Goal: Transaction & Acquisition: Purchase product/service

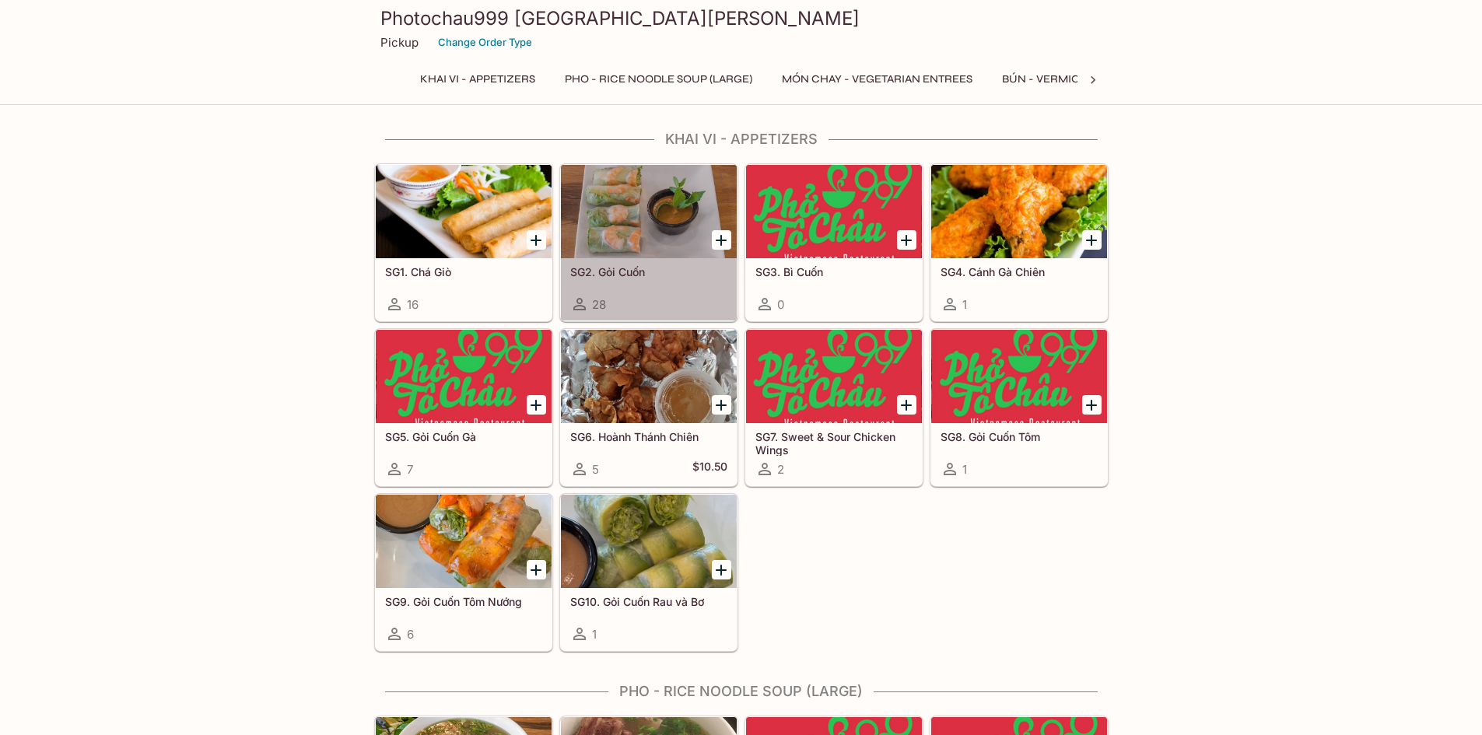
click at [627, 212] on div at bounding box center [649, 211] width 176 height 93
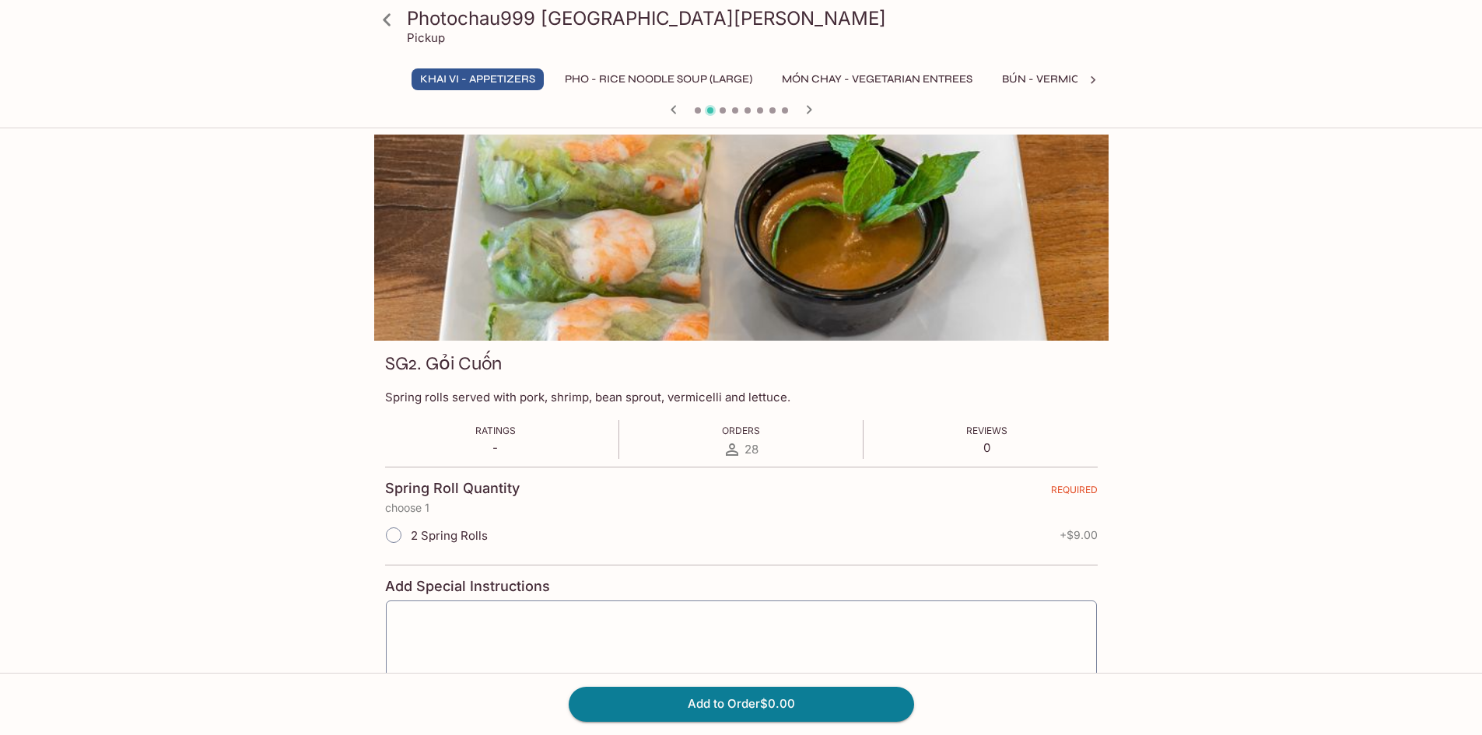
click at [813, 115] on div at bounding box center [741, 111] width 747 height 23
click at [811, 113] on icon "button" at bounding box center [809, 109] width 19 height 19
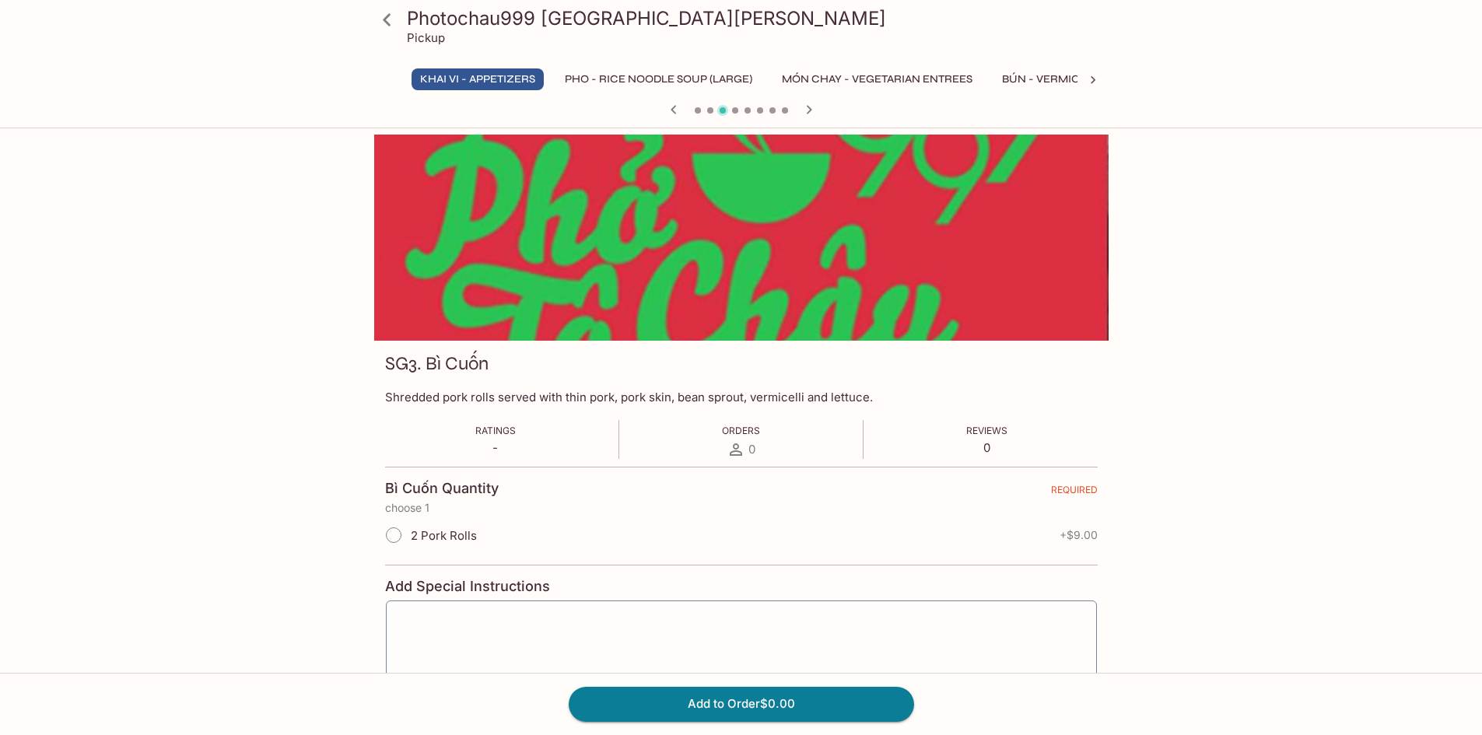
click at [811, 113] on icon "button" at bounding box center [809, 109] width 19 height 19
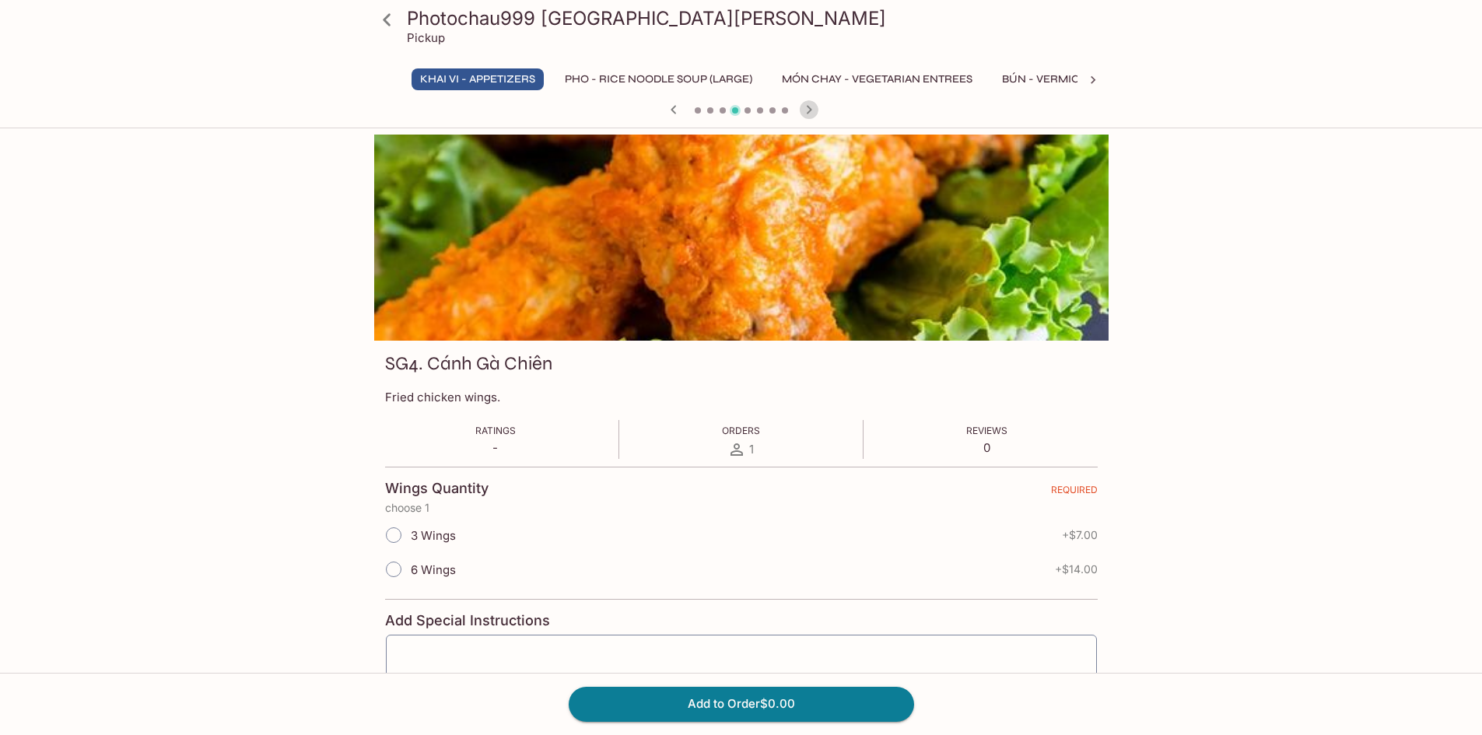
click at [808, 108] on icon "button" at bounding box center [808, 109] width 5 height 9
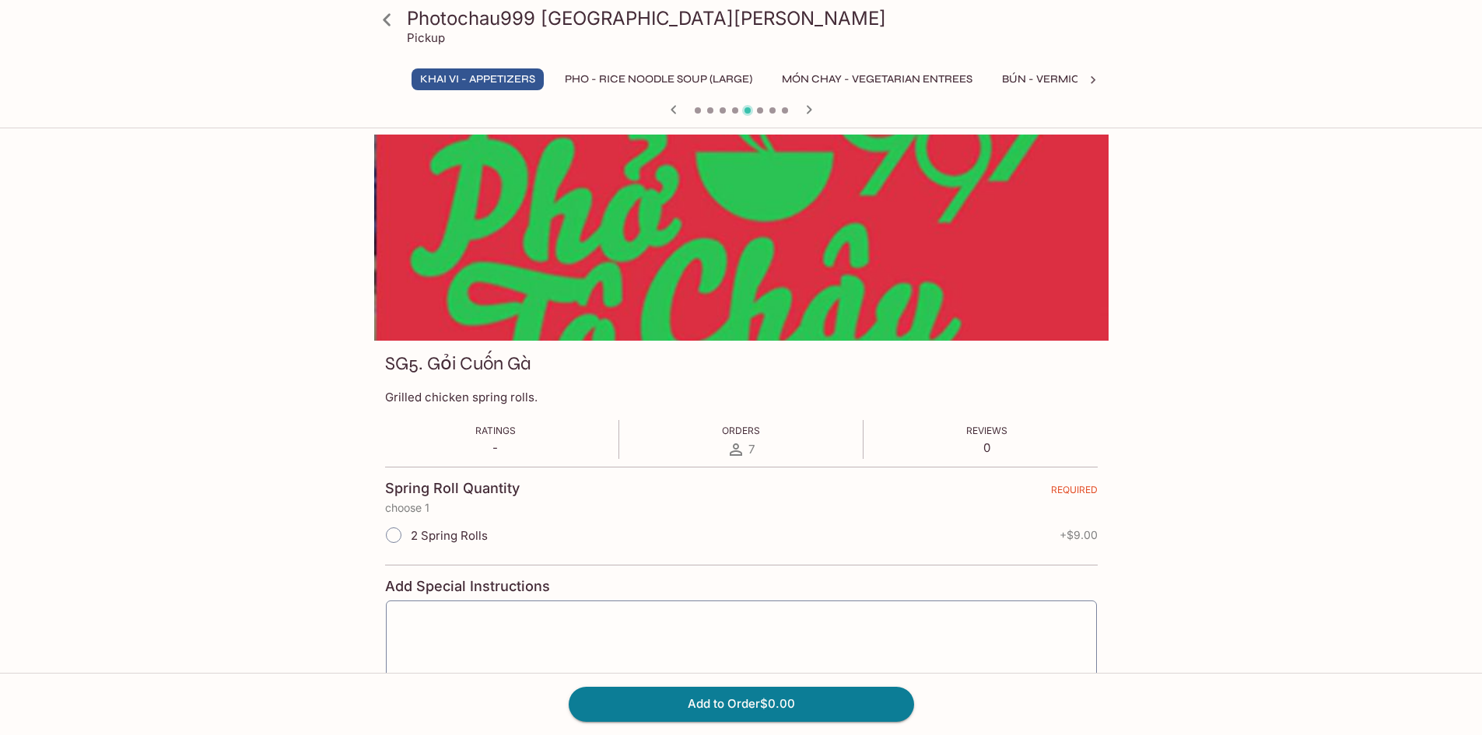
click at [811, 109] on icon "button" at bounding box center [808, 109] width 5 height 9
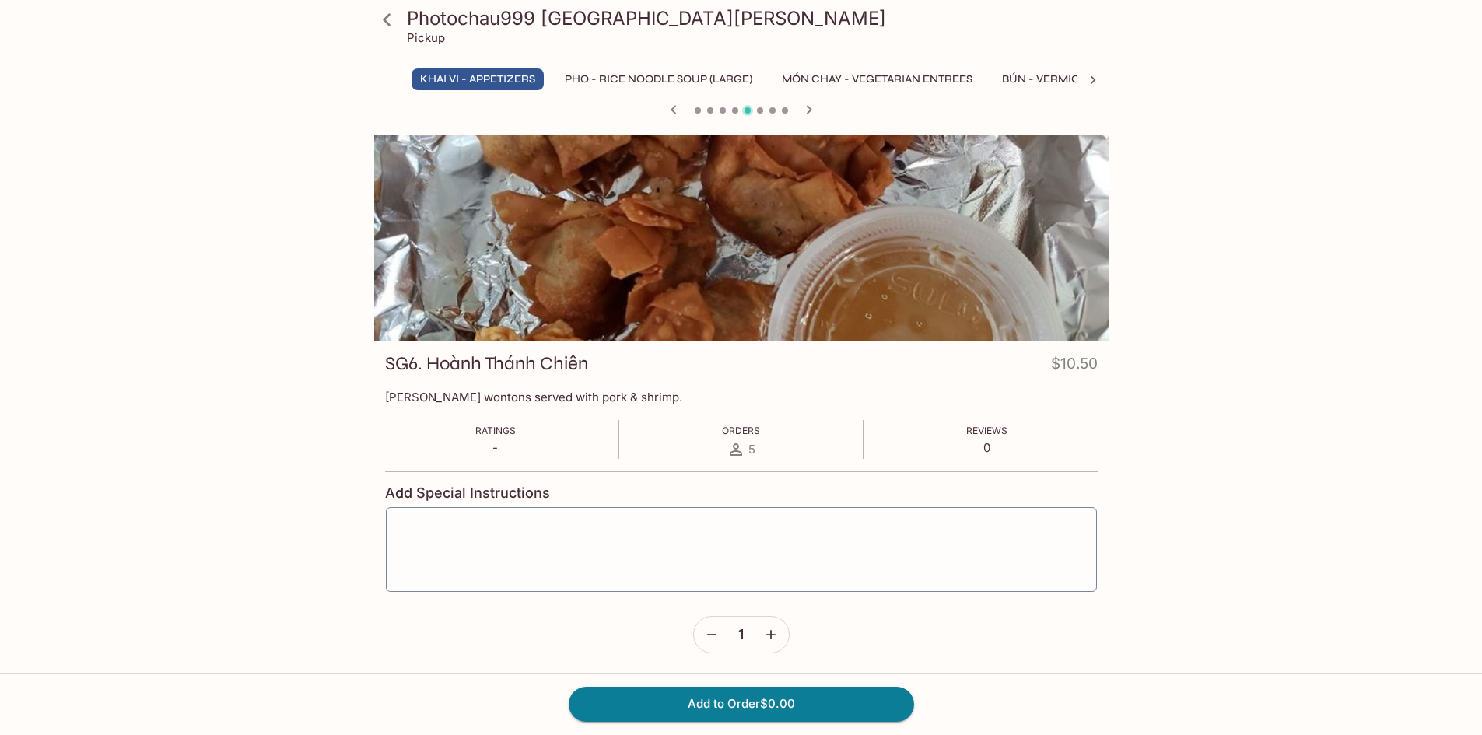
click at [811, 109] on icon "button" at bounding box center [808, 109] width 5 height 9
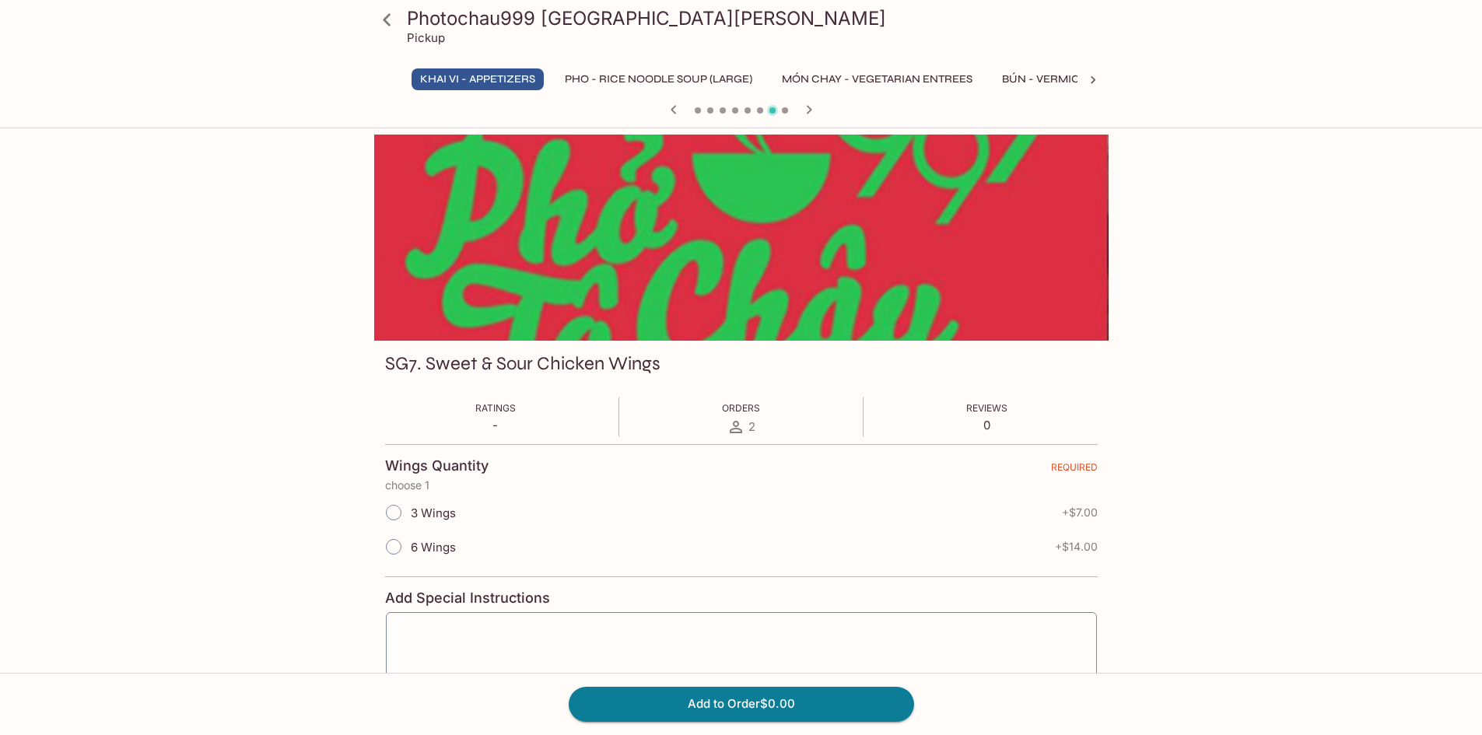
click at [811, 109] on icon "button" at bounding box center [808, 109] width 5 height 9
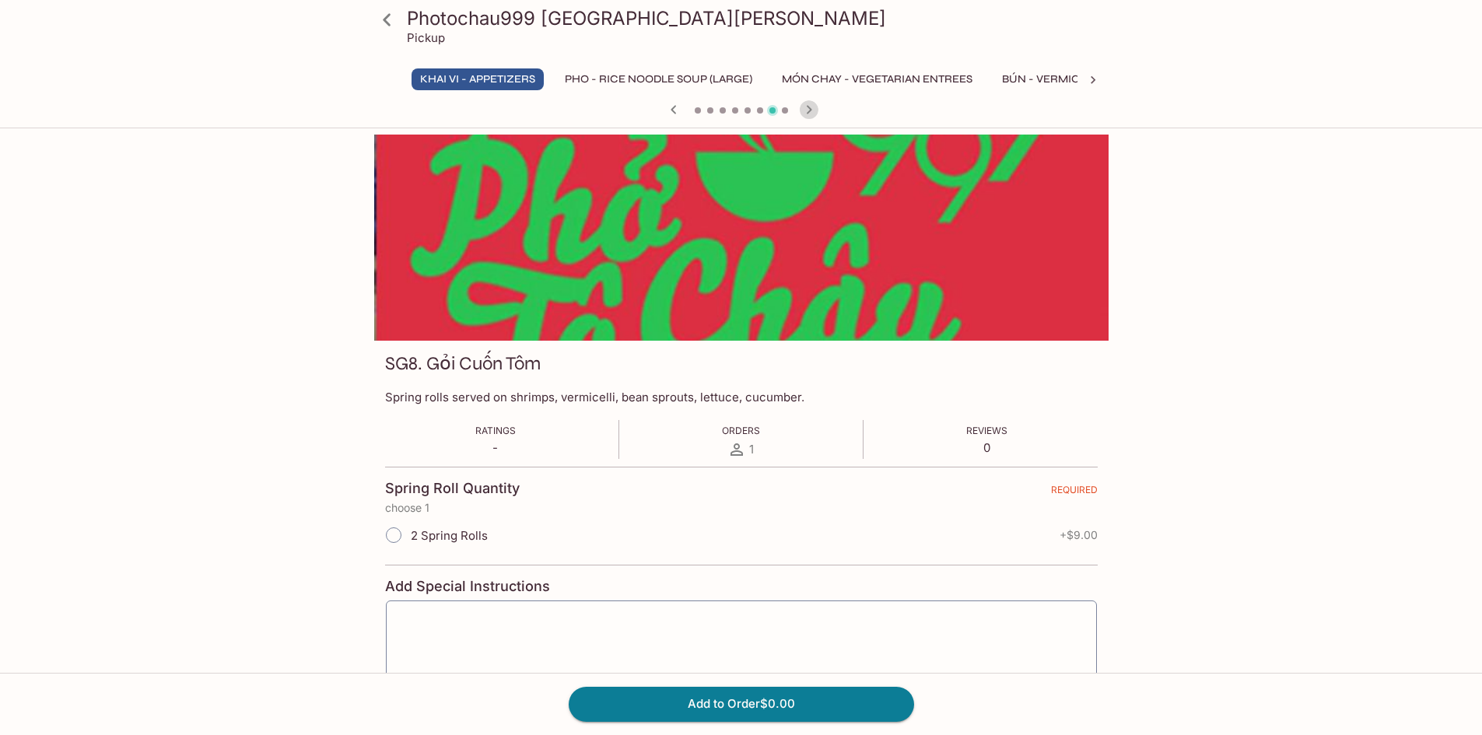
click at [811, 109] on icon "button" at bounding box center [808, 109] width 5 height 9
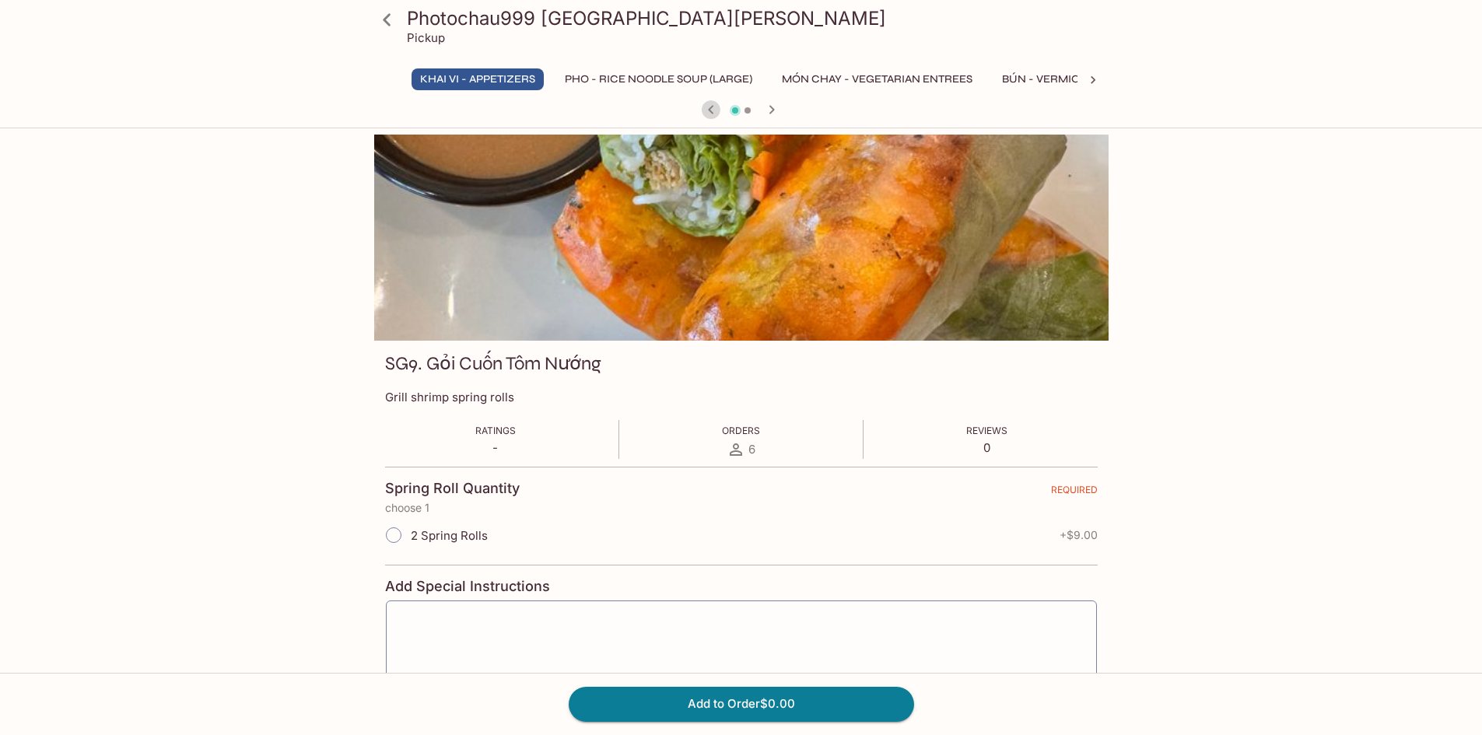
click at [716, 116] on icon "button" at bounding box center [711, 109] width 19 height 19
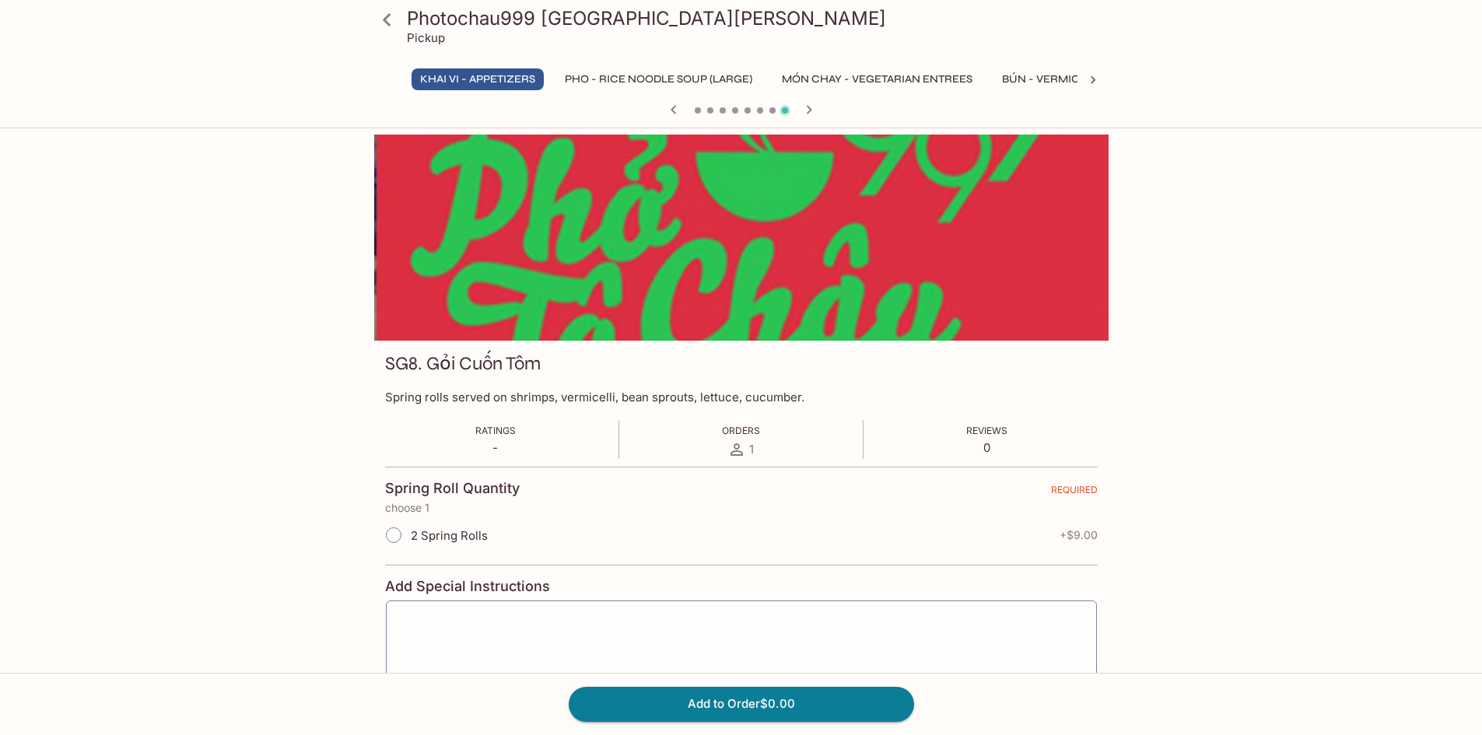
click at [716, 116] on div at bounding box center [741, 111] width 747 height 23
click at [667, 107] on icon "button" at bounding box center [673, 109] width 19 height 19
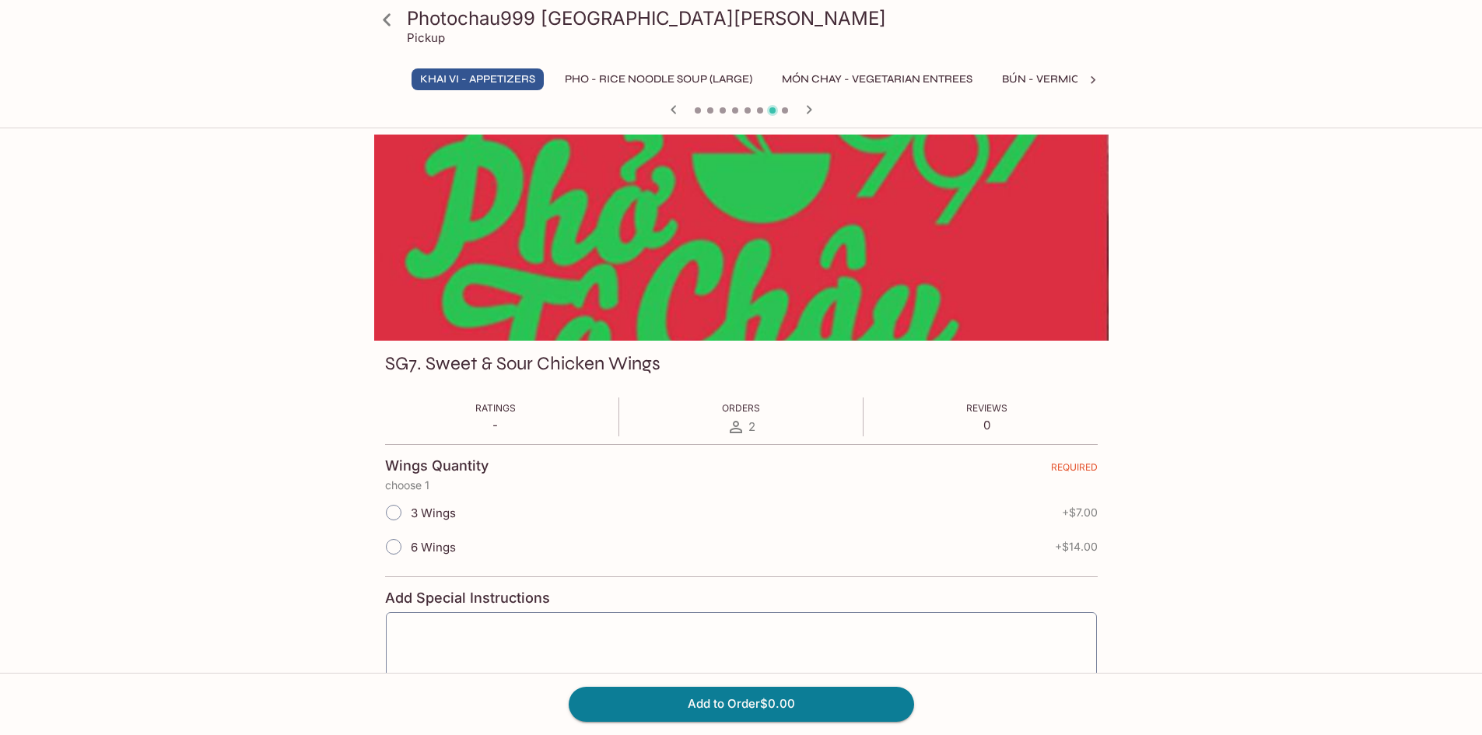
click at [671, 110] on icon "button" at bounding box center [673, 109] width 5 height 9
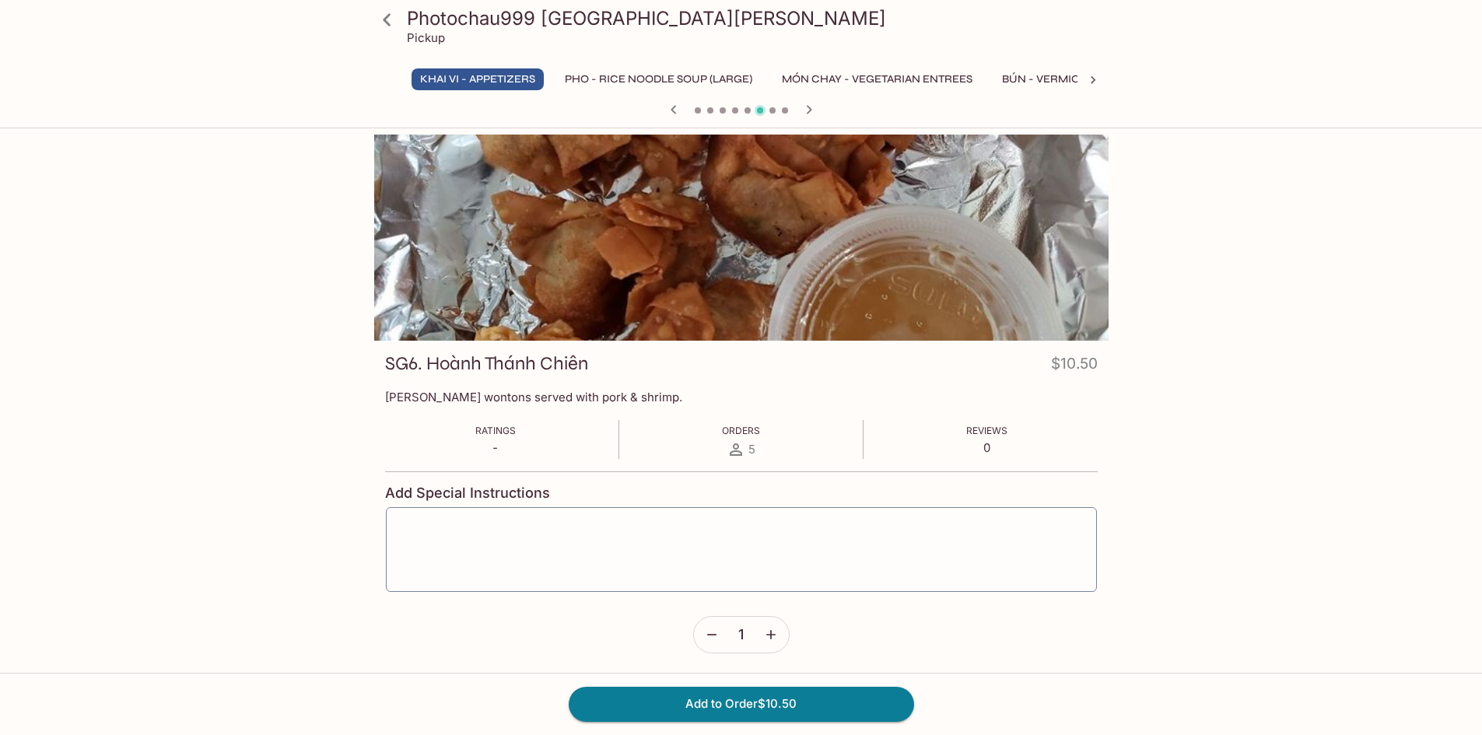
click at [671, 110] on icon "button" at bounding box center [673, 109] width 5 height 9
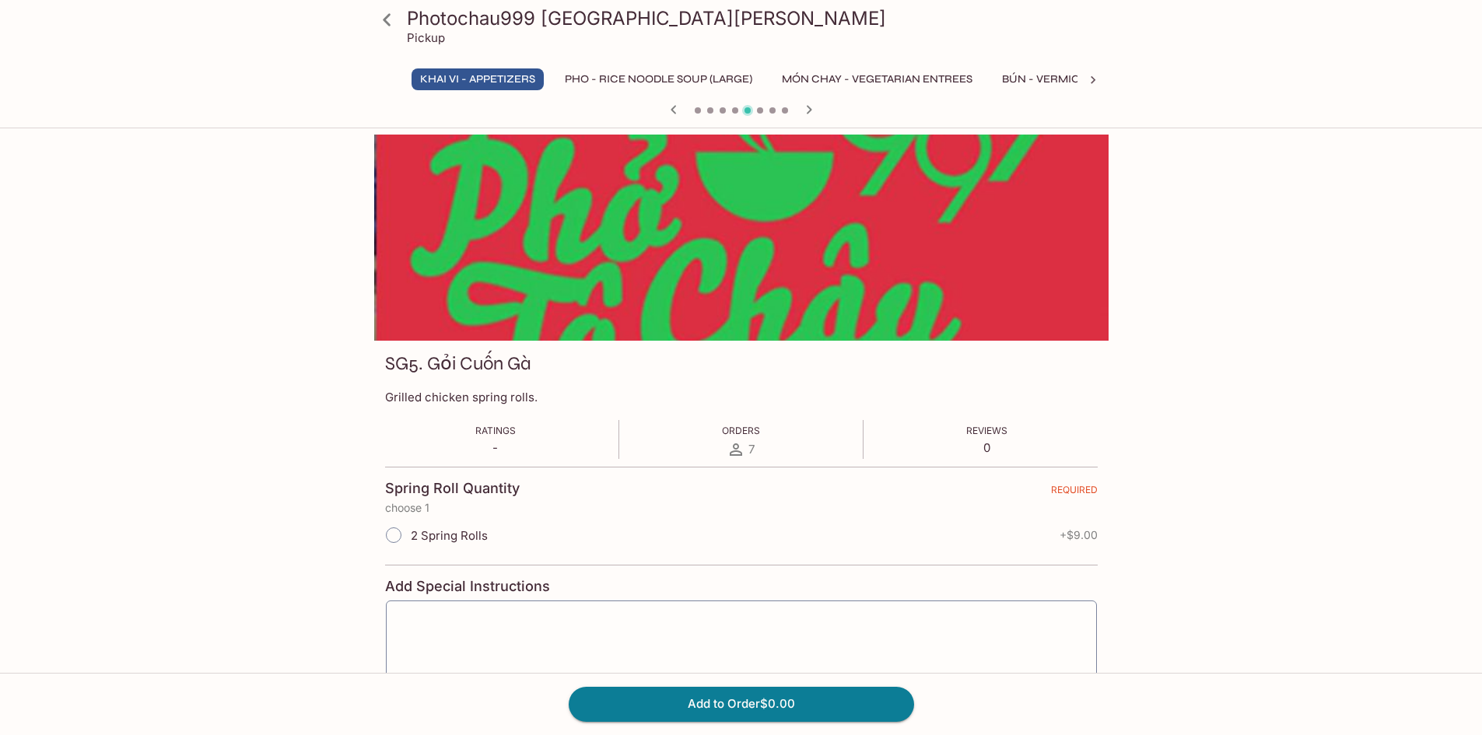
click at [449, 534] on span "2 Spring Rolls" at bounding box center [449, 535] width 77 height 15
click at [410, 534] on input "2 Spring Rolls" at bounding box center [393, 535] width 33 height 33
radio input "true"
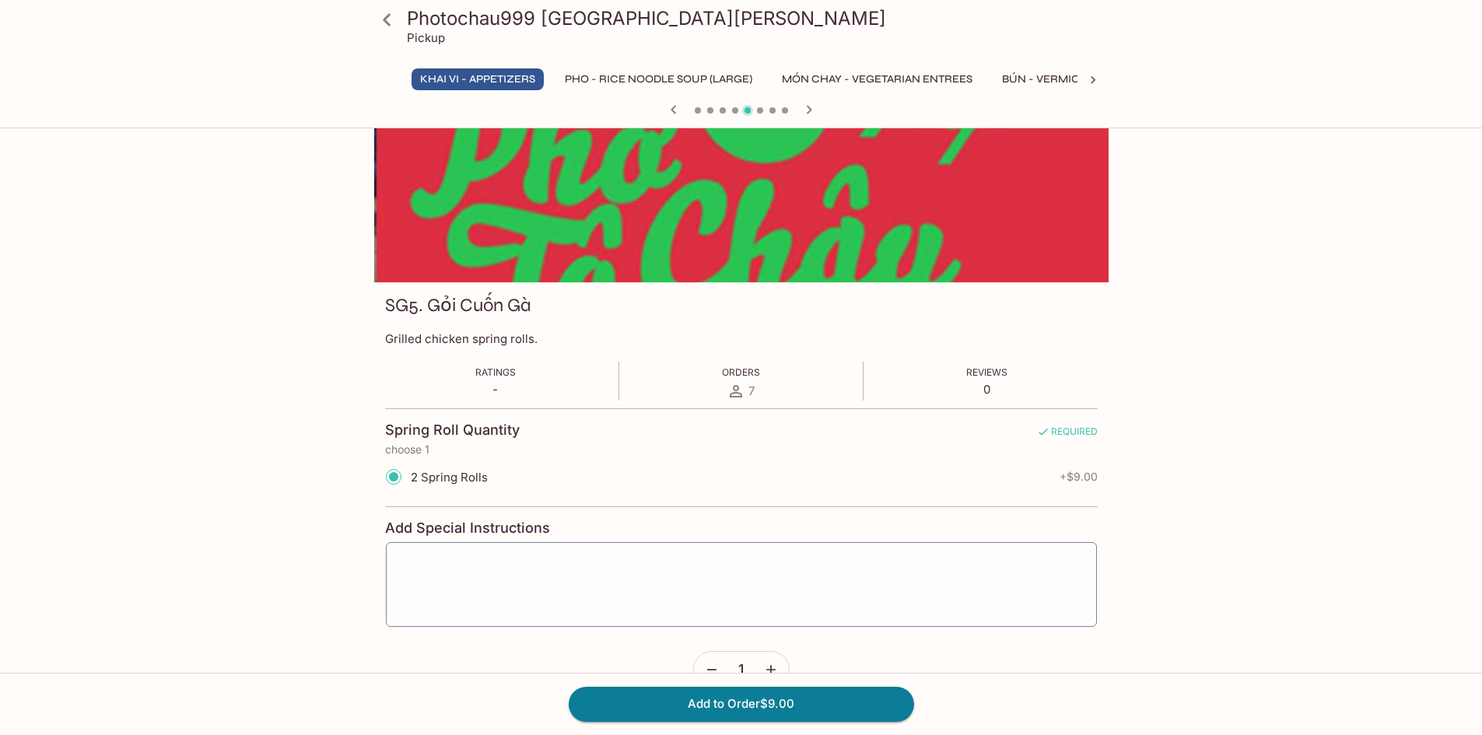
scroll to position [135, 0]
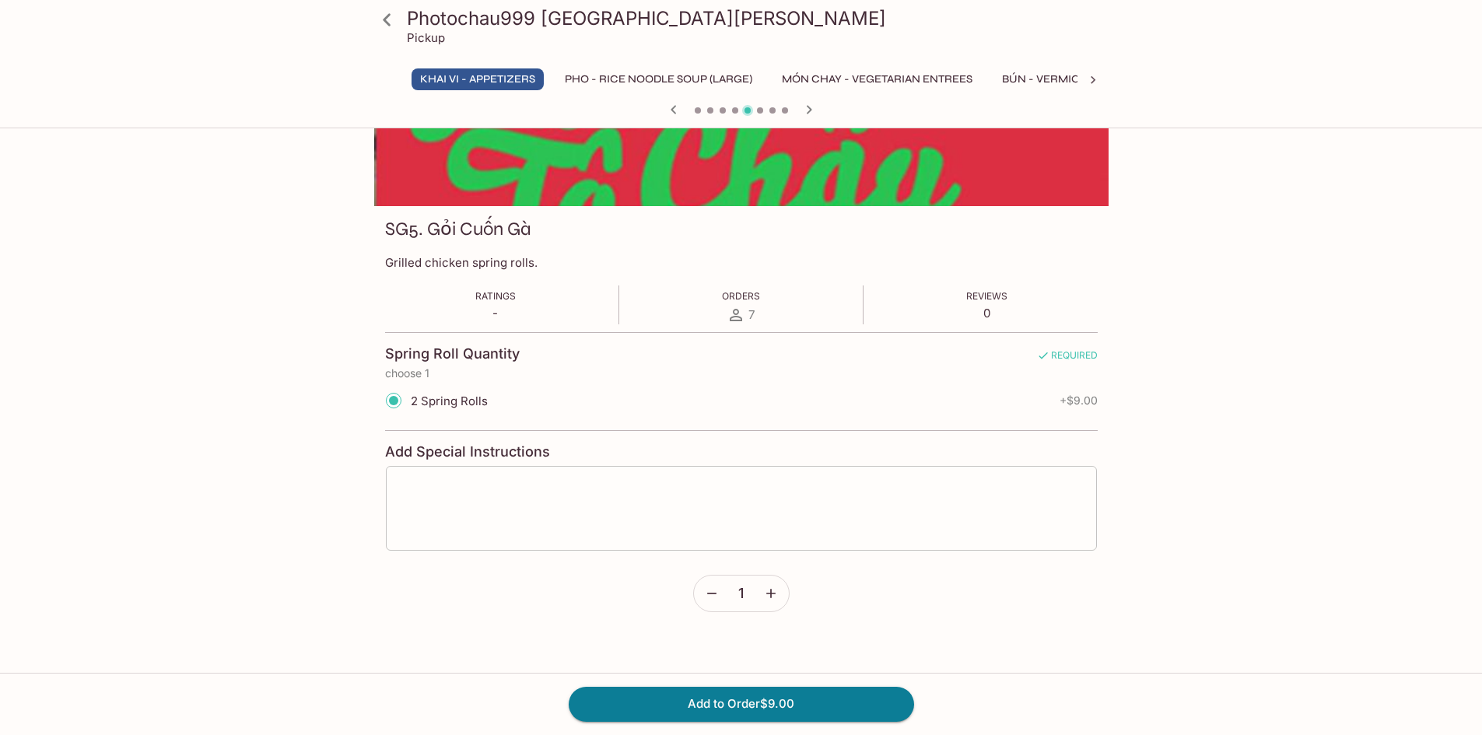
click at [491, 525] on textarea at bounding box center [741, 508] width 689 height 59
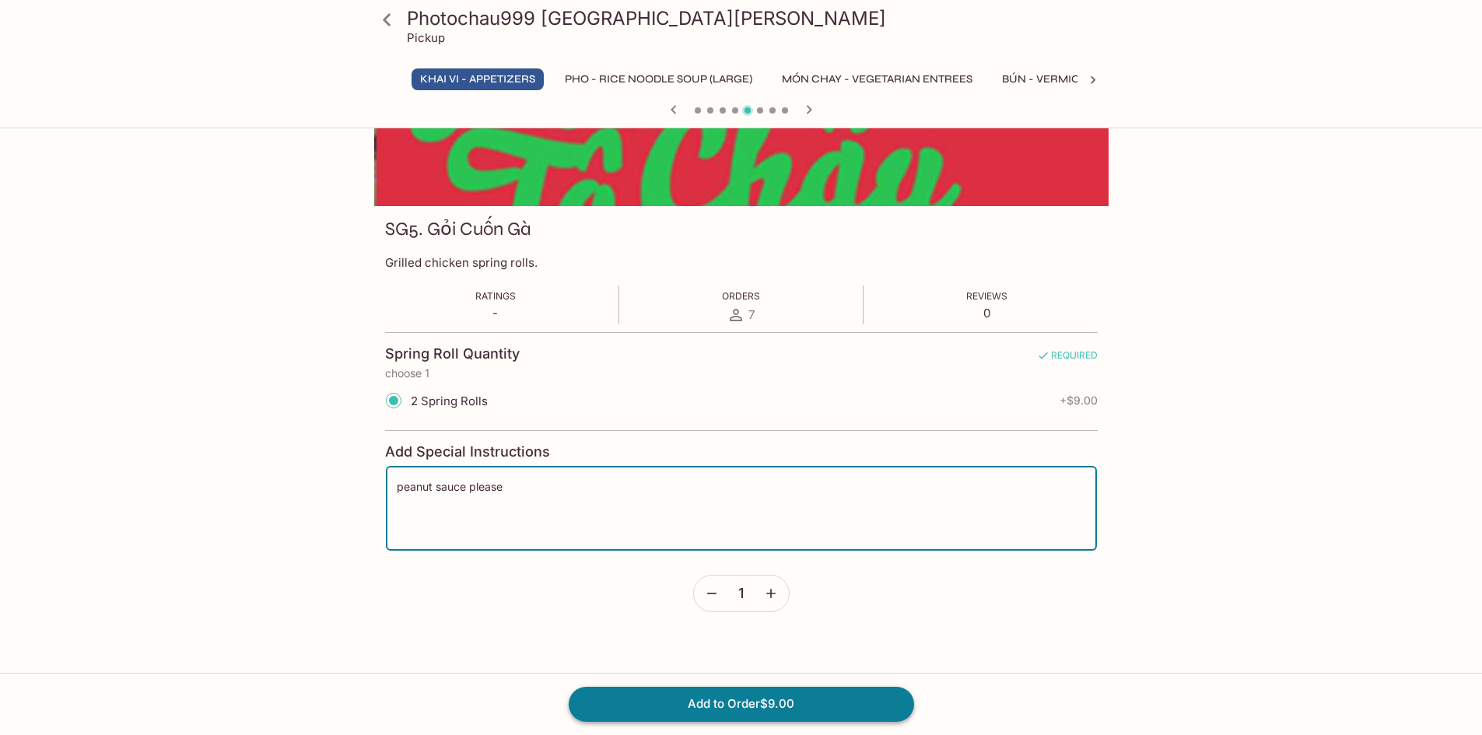
type textarea "peanut sauce please"
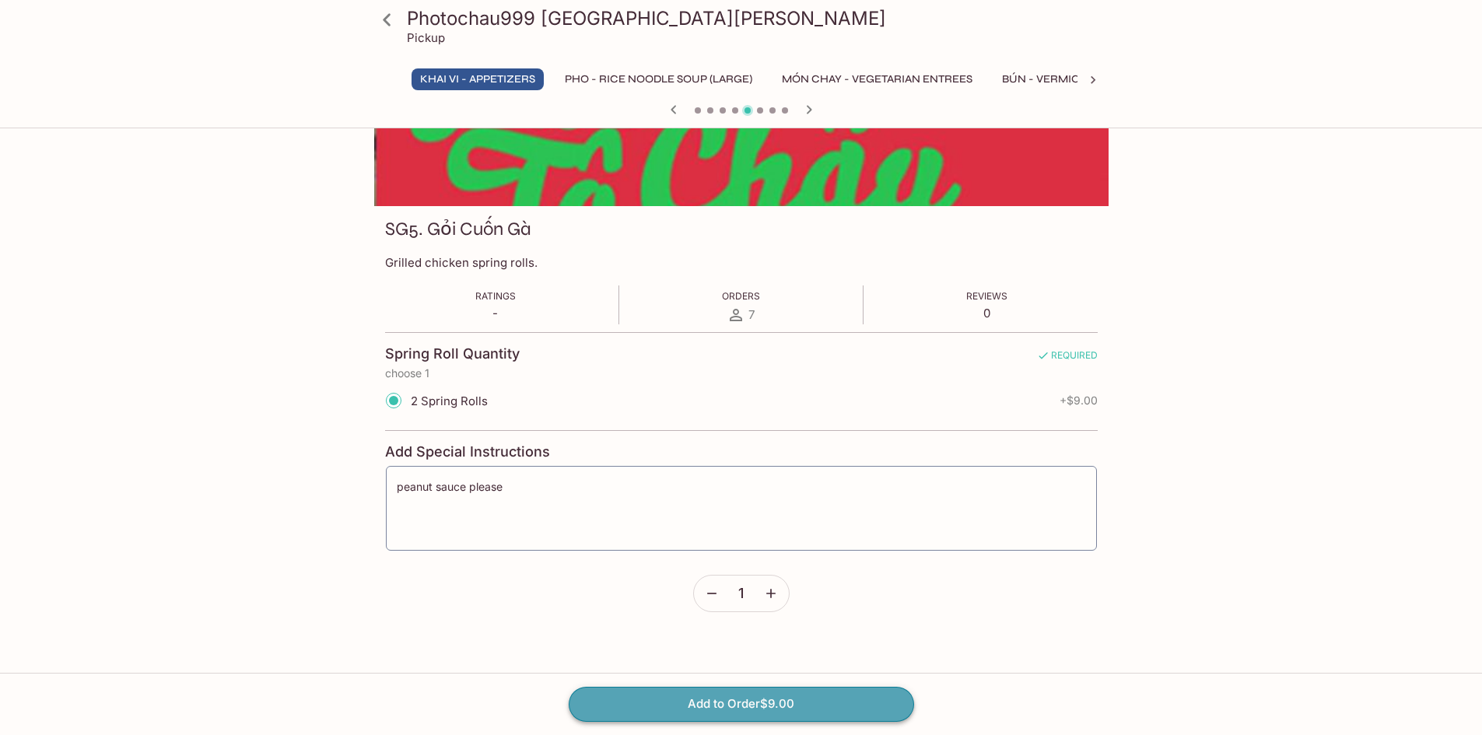
click at [756, 706] on button "Add to Order $9.00" at bounding box center [741, 704] width 345 height 34
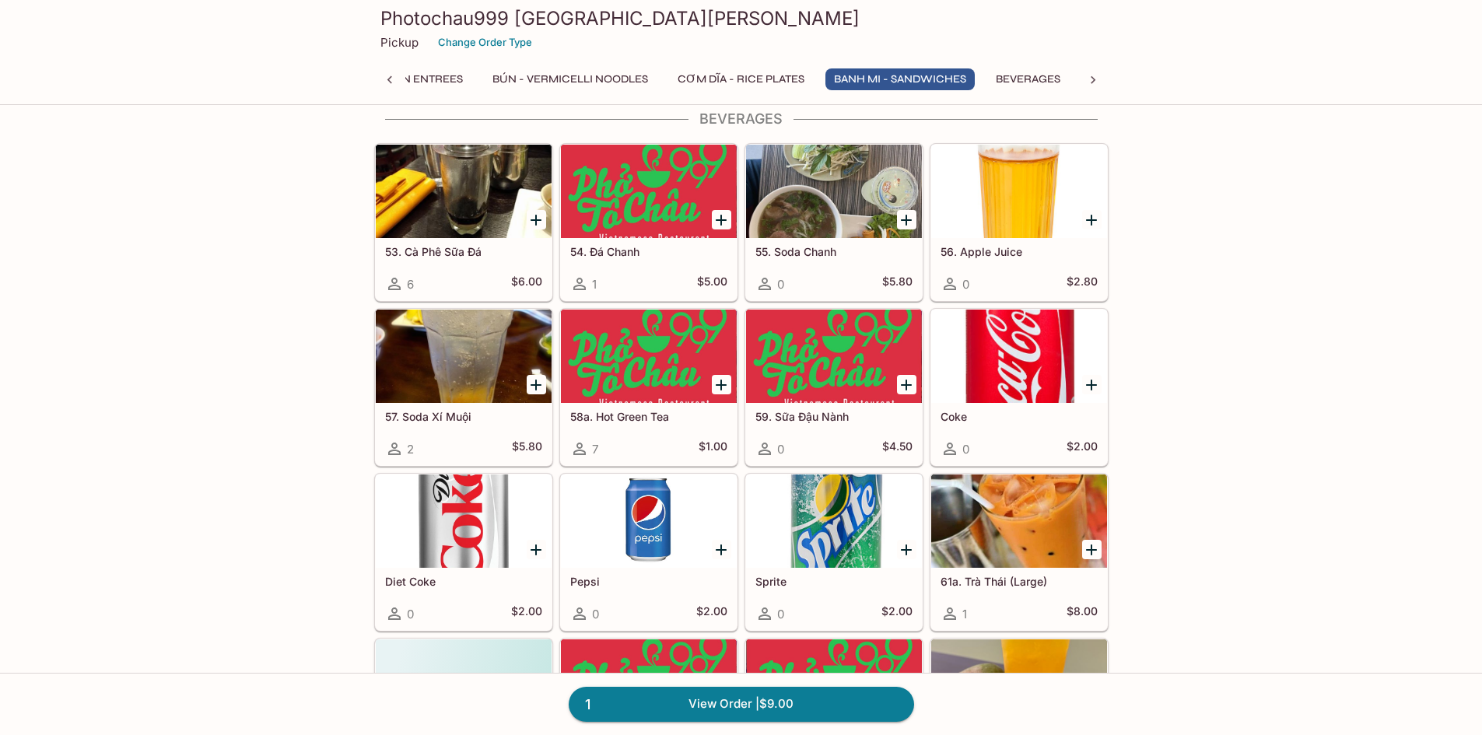
scroll to position [3500, 0]
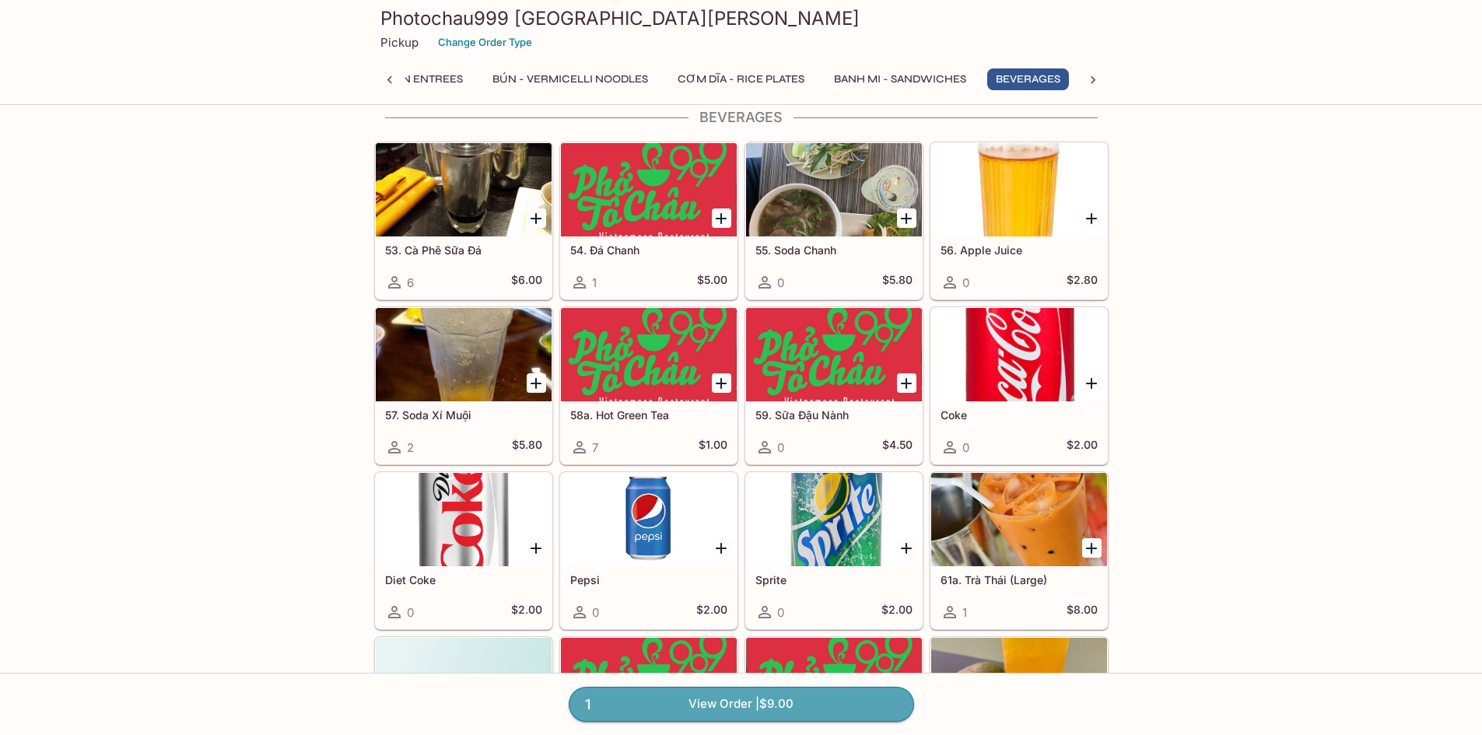
click at [676, 702] on link "1 View Order | $9.00" at bounding box center [741, 704] width 345 height 34
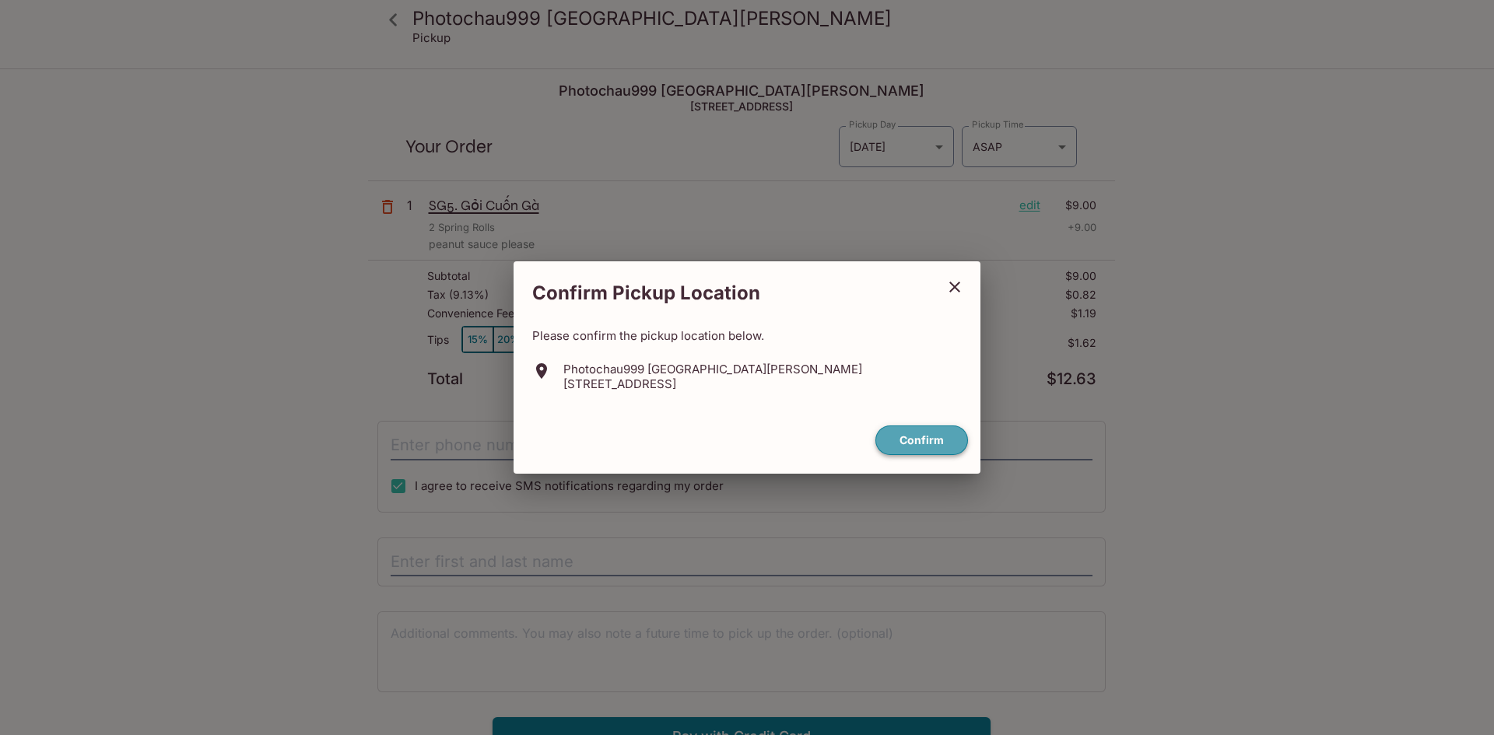
click at [939, 437] on button "Confirm" at bounding box center [921, 440] width 93 height 30
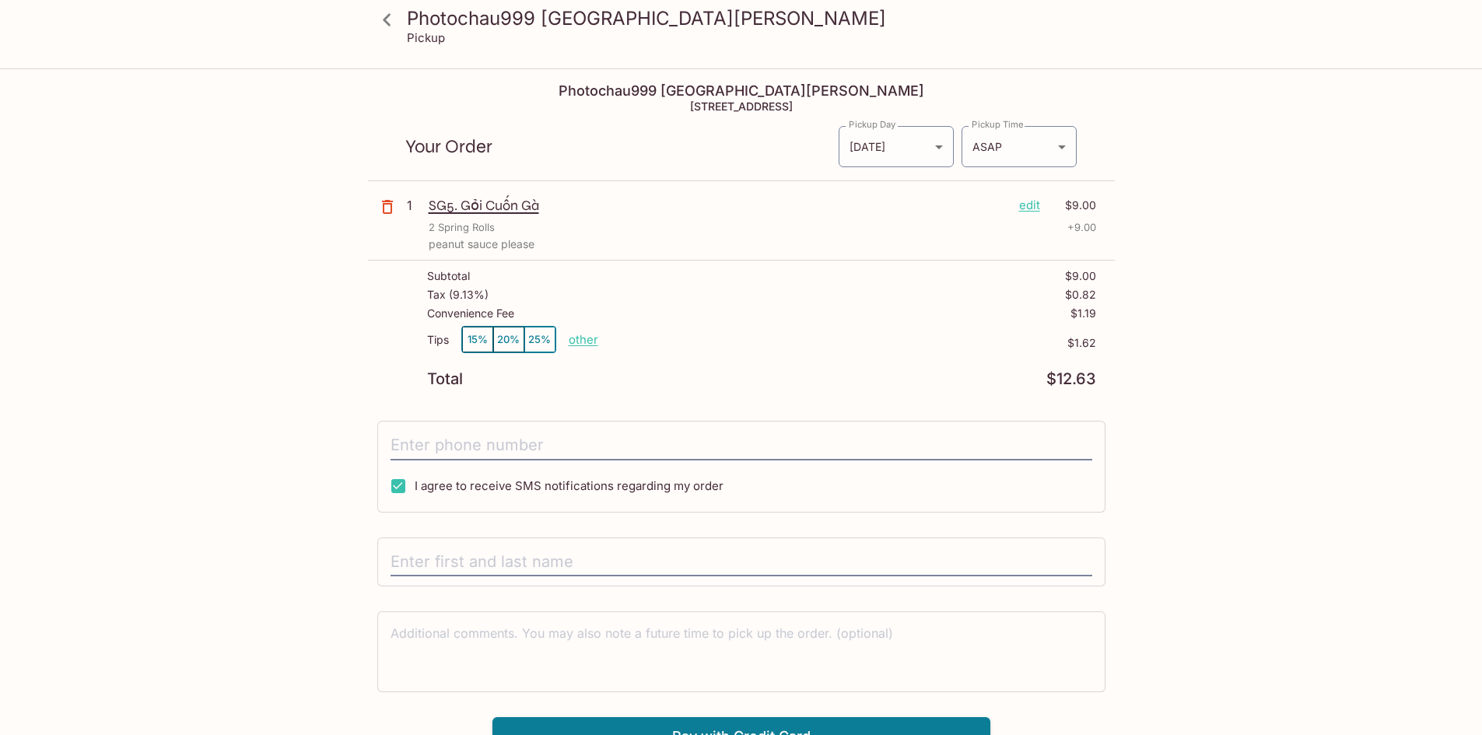
click at [588, 342] on p "other" at bounding box center [584, 339] width 30 height 15
drag, startPoint x: 702, startPoint y: 340, endPoint x: 784, endPoint y: 338, distance: 82.5
click at [784, 338] on div "Tips 15% 20% 25% Done 1.62 $1.62" at bounding box center [761, 349] width 669 height 46
type input "0.00"
click at [805, 359] on div "Tips 15% 20% 25% other $0.00" at bounding box center [761, 349] width 669 height 46
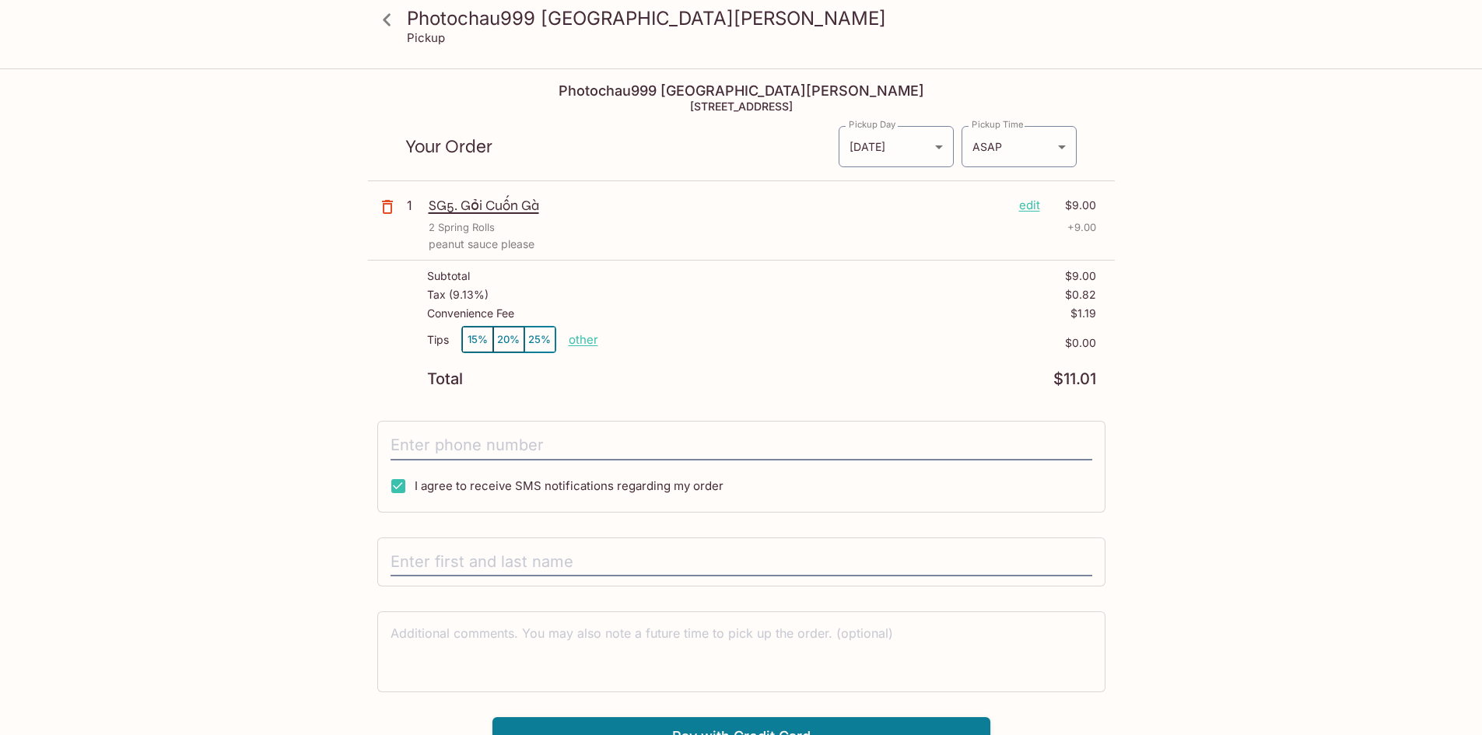
scroll to position [70, 0]
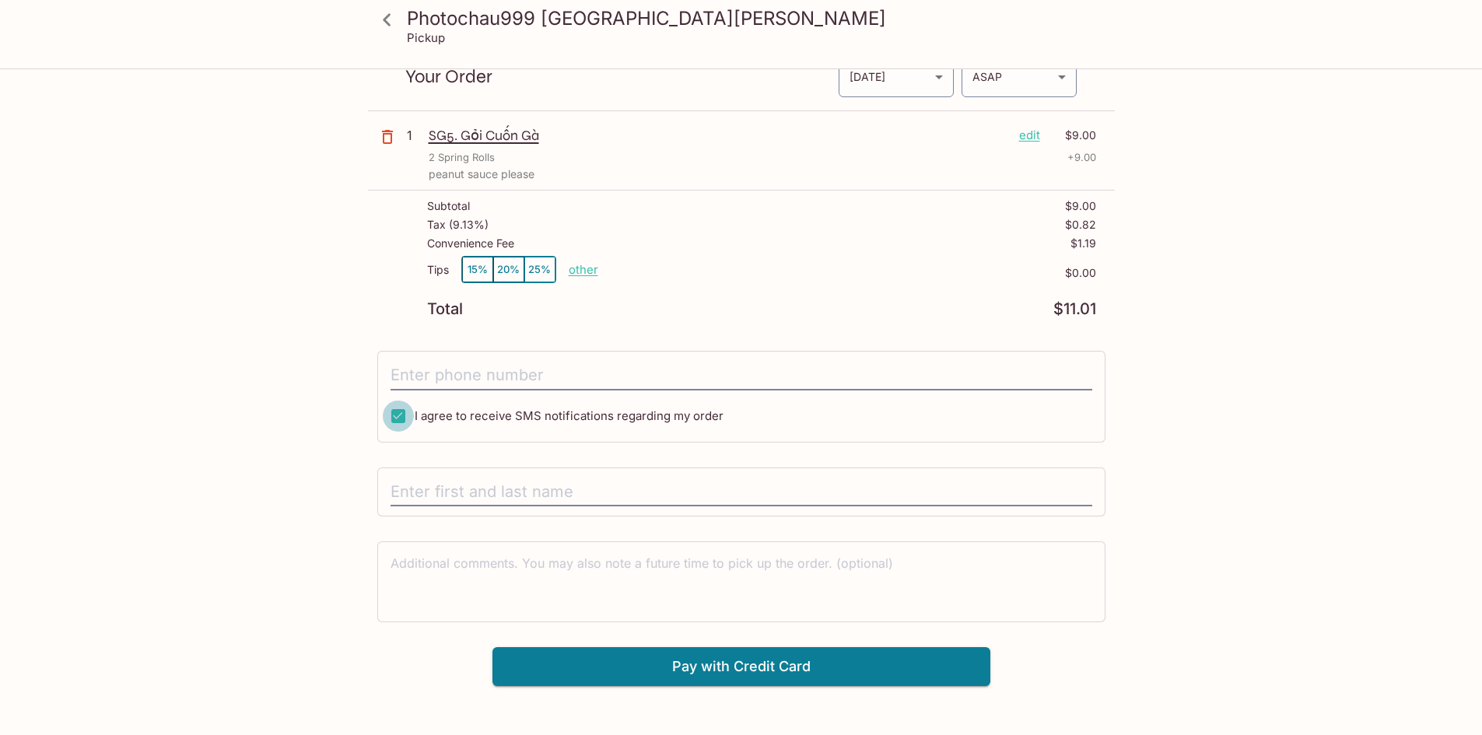
click at [401, 415] on input "I agree to receive SMS notifications regarding my order" at bounding box center [398, 416] width 31 height 31
checkbox input "false"
click at [492, 496] on input "text" at bounding box center [741, 493] width 702 height 30
type input "[PERSON_NAME]"
click at [569, 662] on button "Pay with Credit Card" at bounding box center [741, 666] width 498 height 39
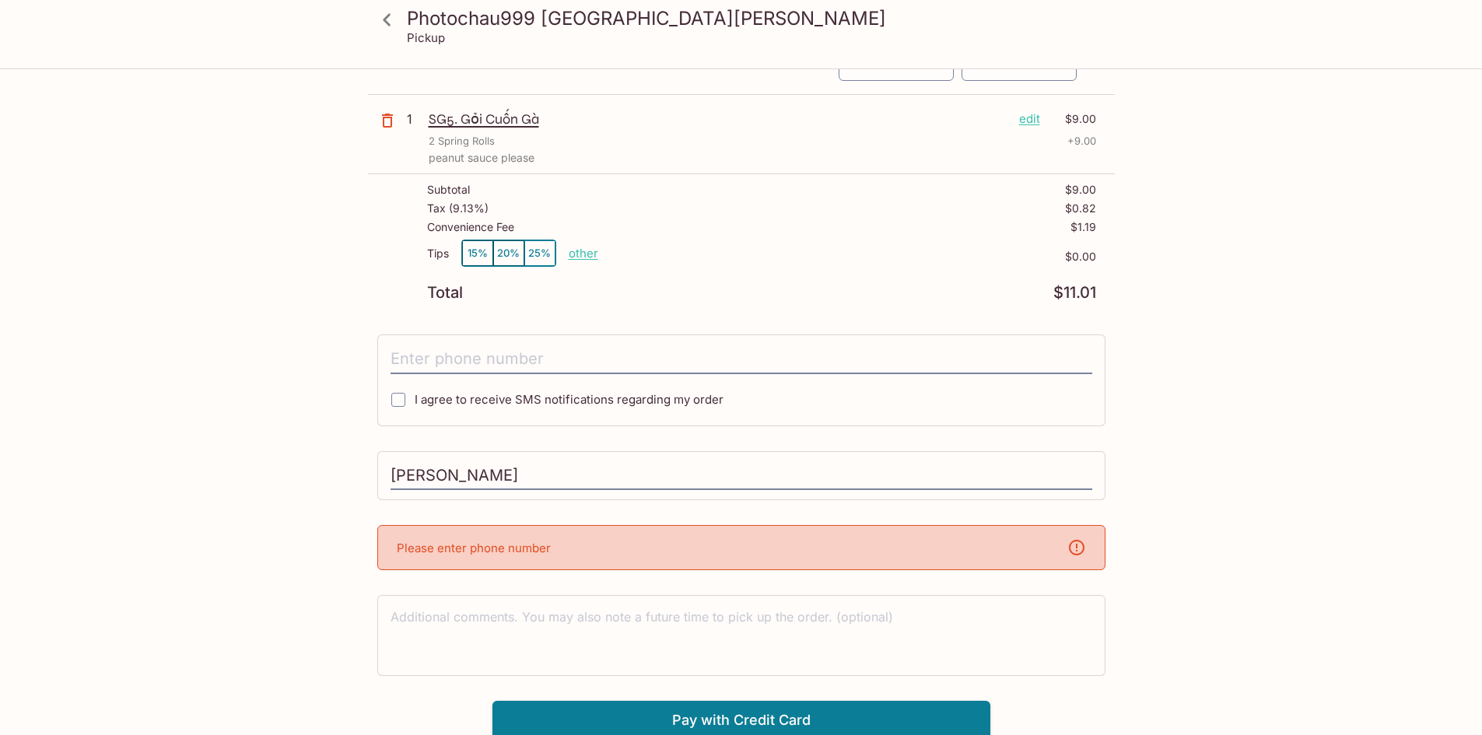
scroll to position [91, 0]
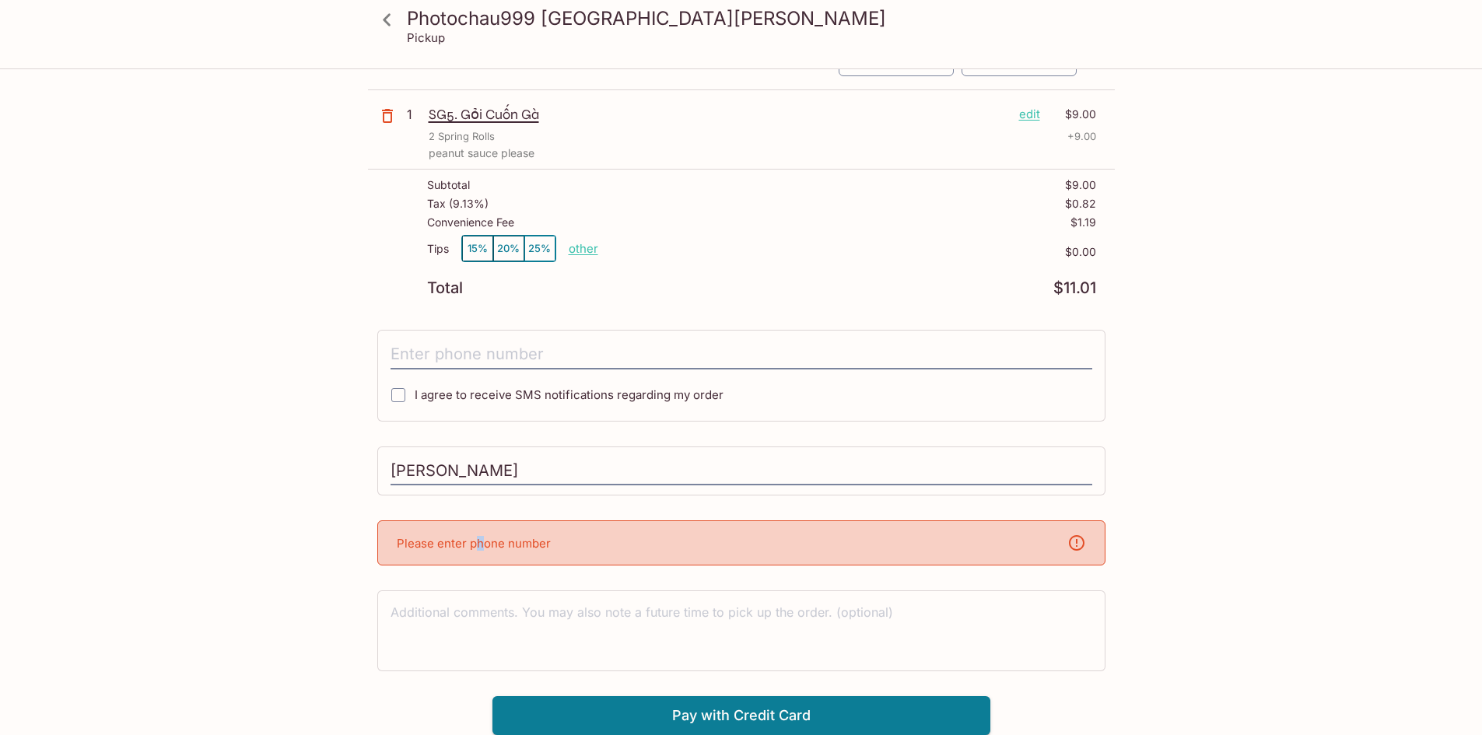
click at [479, 544] on p "Please enter phone number" at bounding box center [474, 543] width 154 height 15
click at [485, 538] on p "Please enter phone number" at bounding box center [474, 543] width 154 height 15
click at [453, 359] on input "tel" at bounding box center [741, 355] width 702 height 30
type input "("
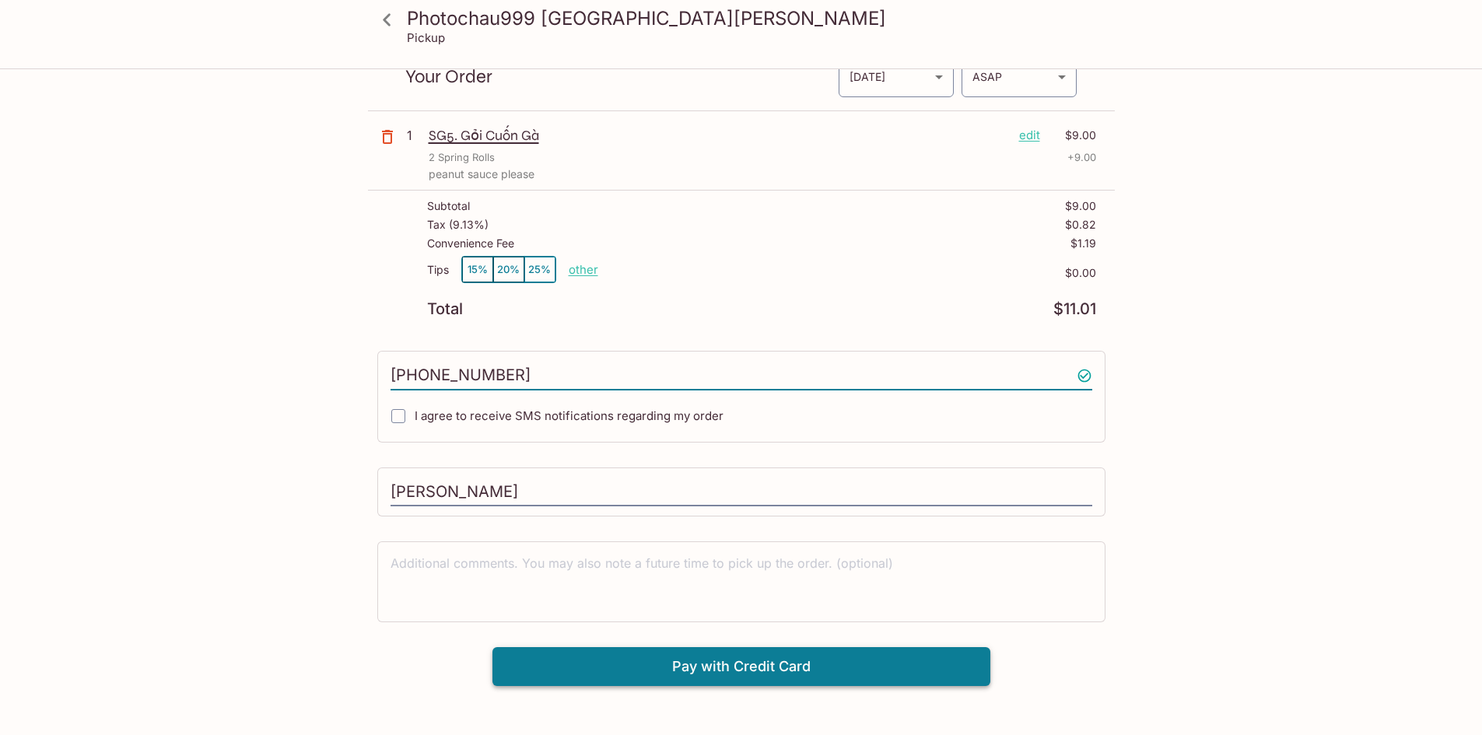
type input "[PHONE_NUMBER]"
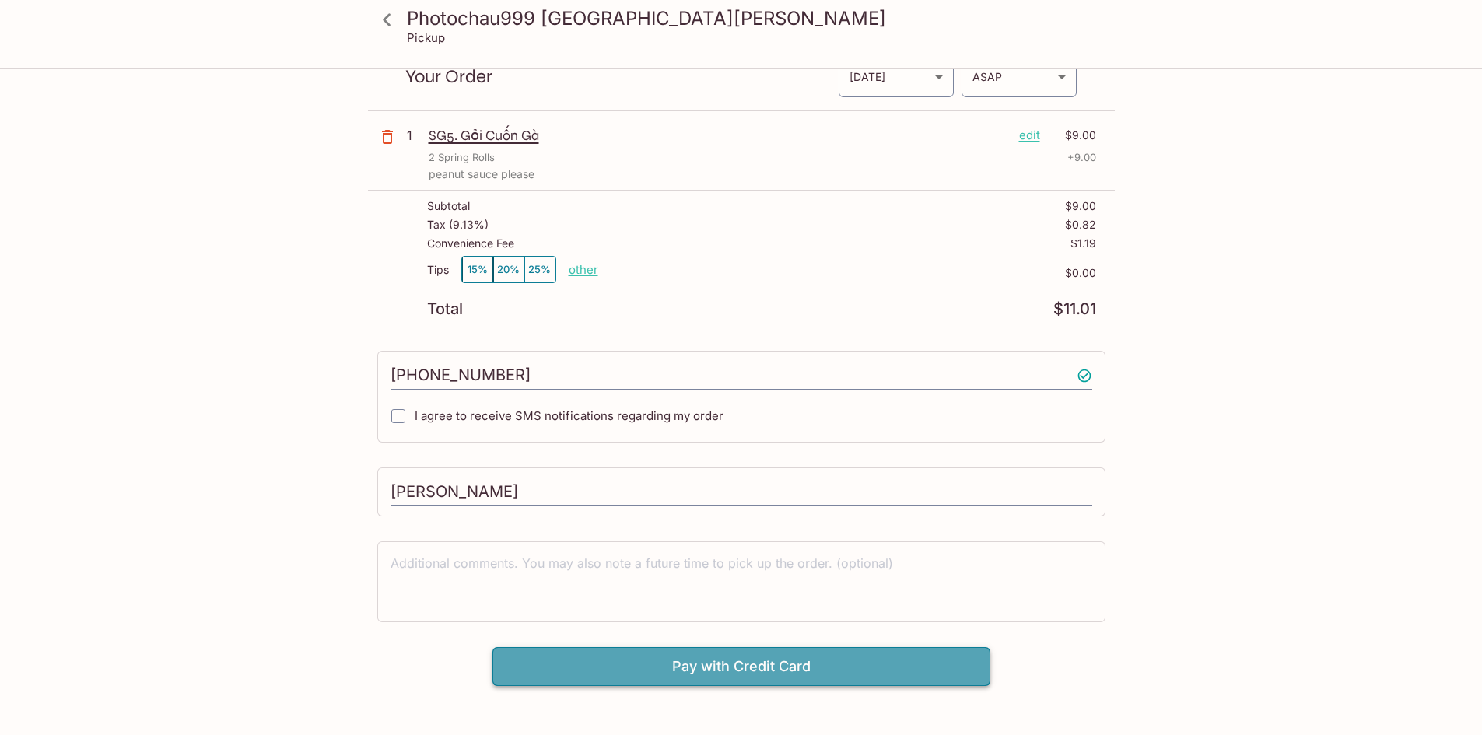
click at [716, 664] on button "Pay with Credit Card" at bounding box center [741, 666] width 498 height 39
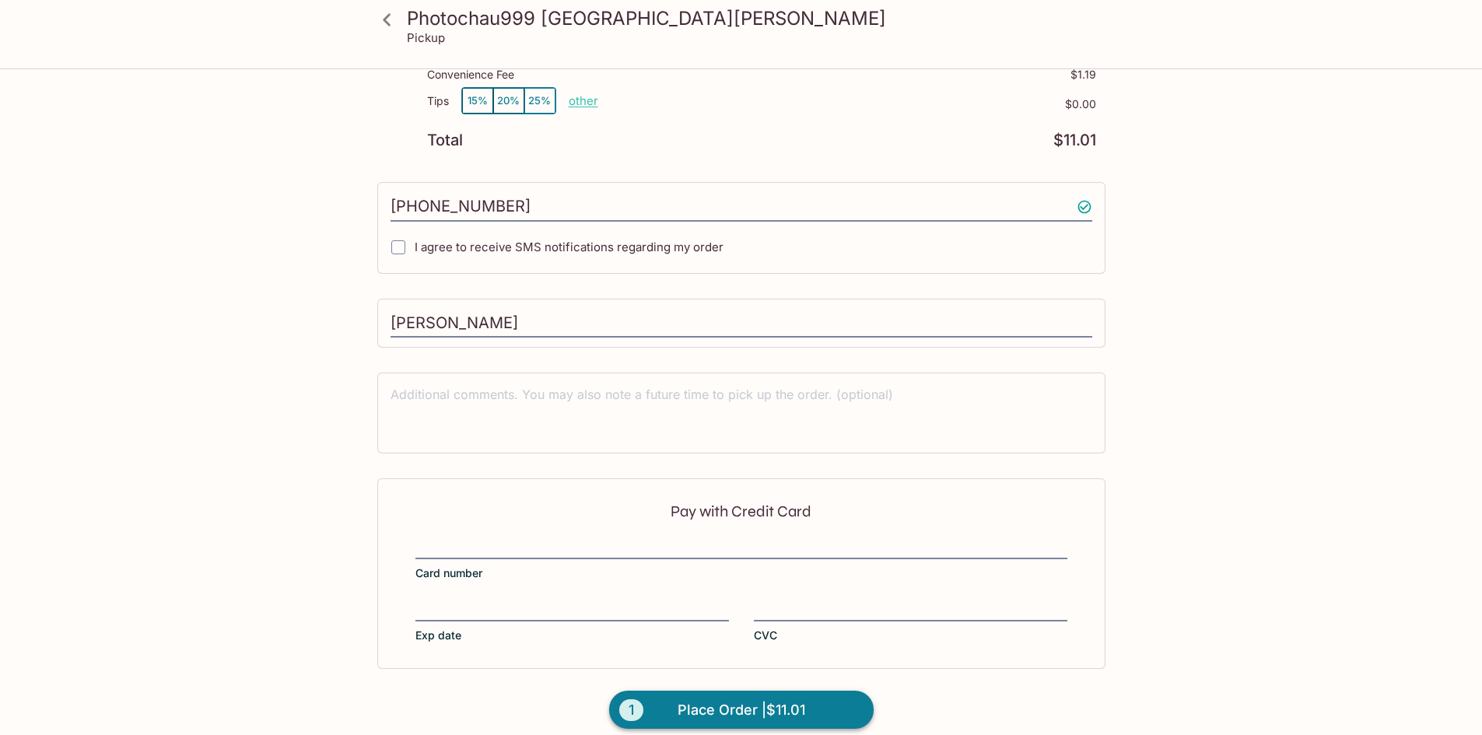
scroll to position [254, 0]
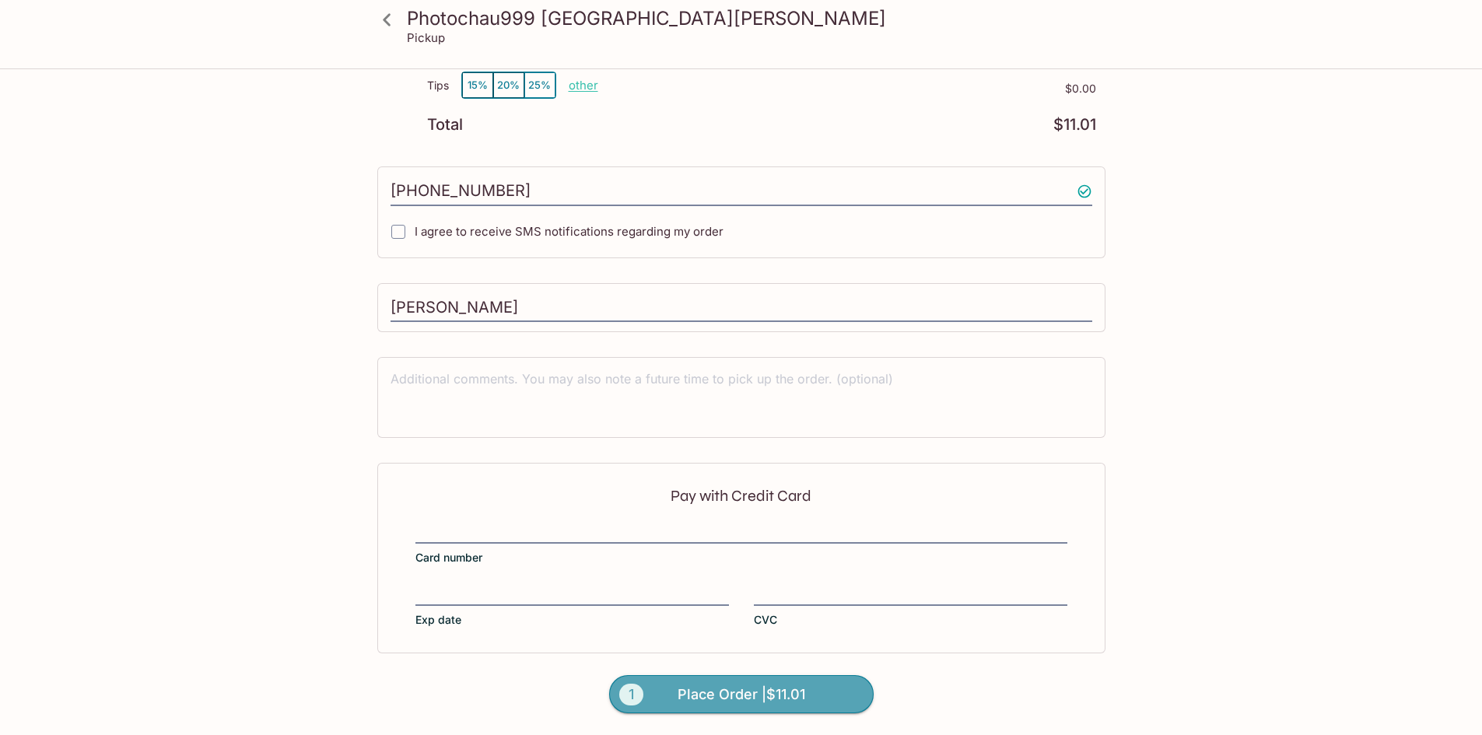
click at [733, 700] on span "Place Order | $11.01" at bounding box center [742, 694] width 128 height 25
